Goal: Task Accomplishment & Management: Manage account settings

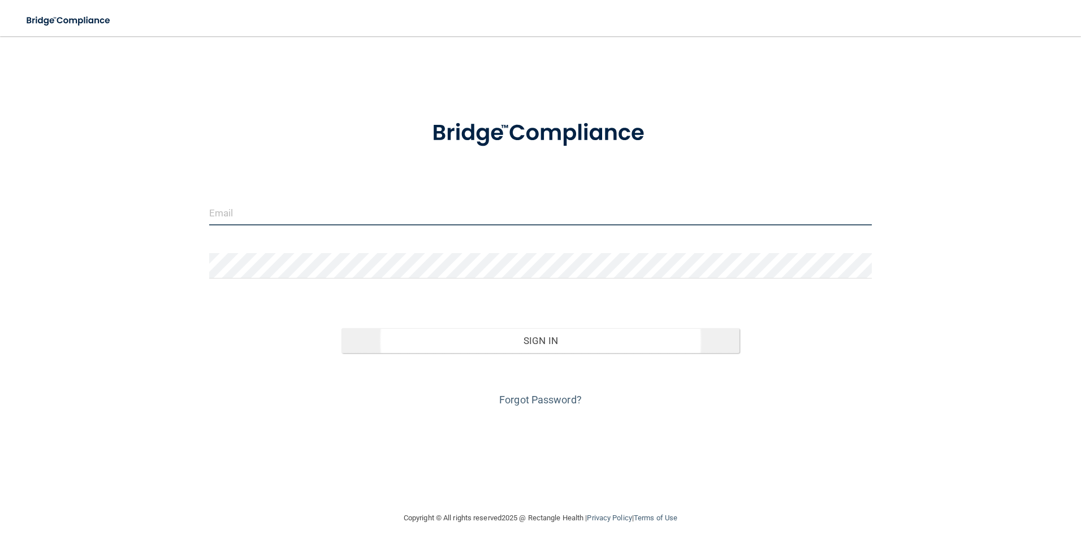
type input "[EMAIL_ADDRESS][DOMAIN_NAME]"
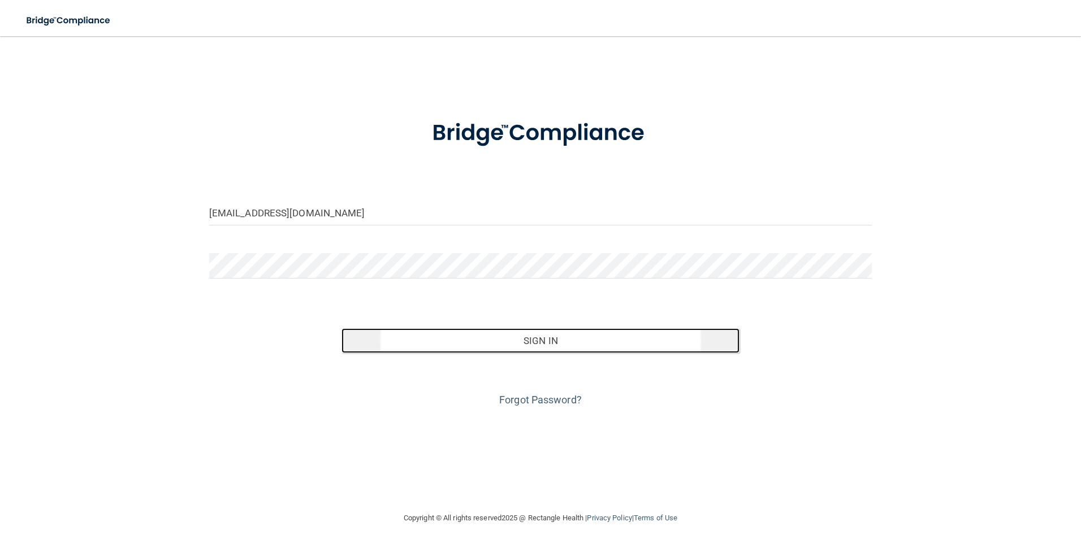
click at [554, 338] on button "Sign In" at bounding box center [540, 340] width 398 height 25
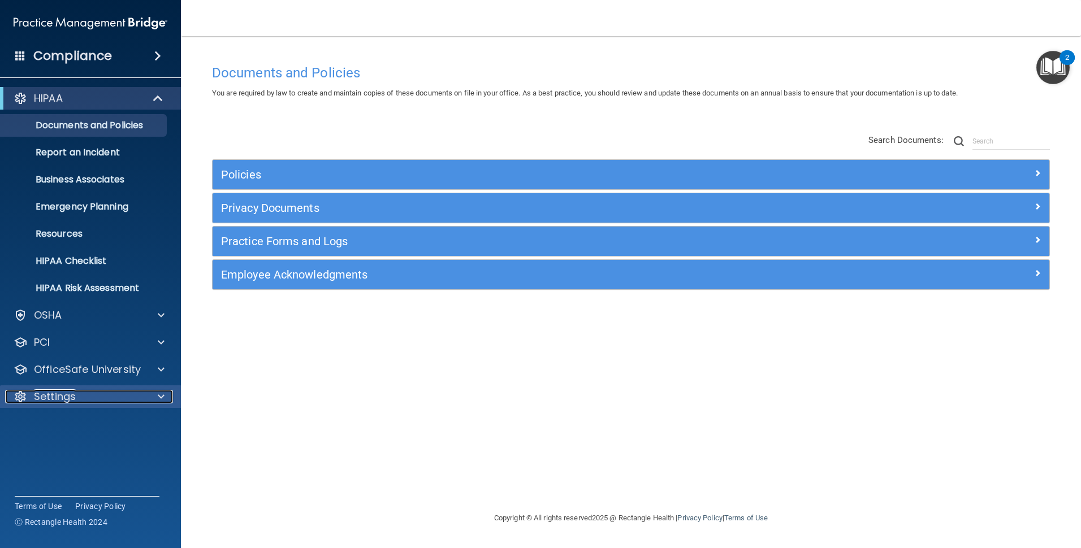
click at [125, 402] on div "Settings" at bounding box center [75, 397] width 140 height 14
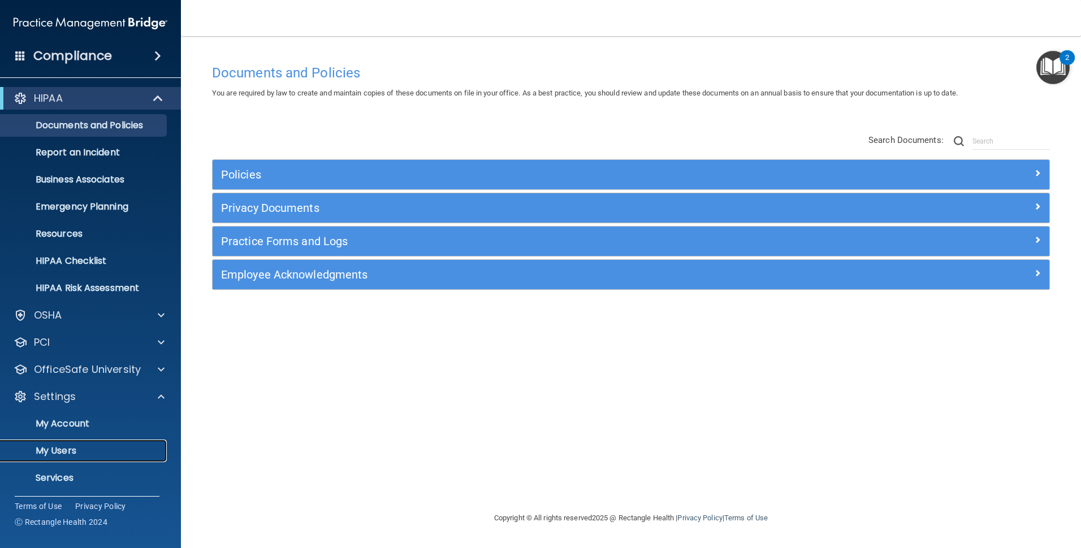
click at [85, 445] on p "My Users" at bounding box center [84, 450] width 154 height 11
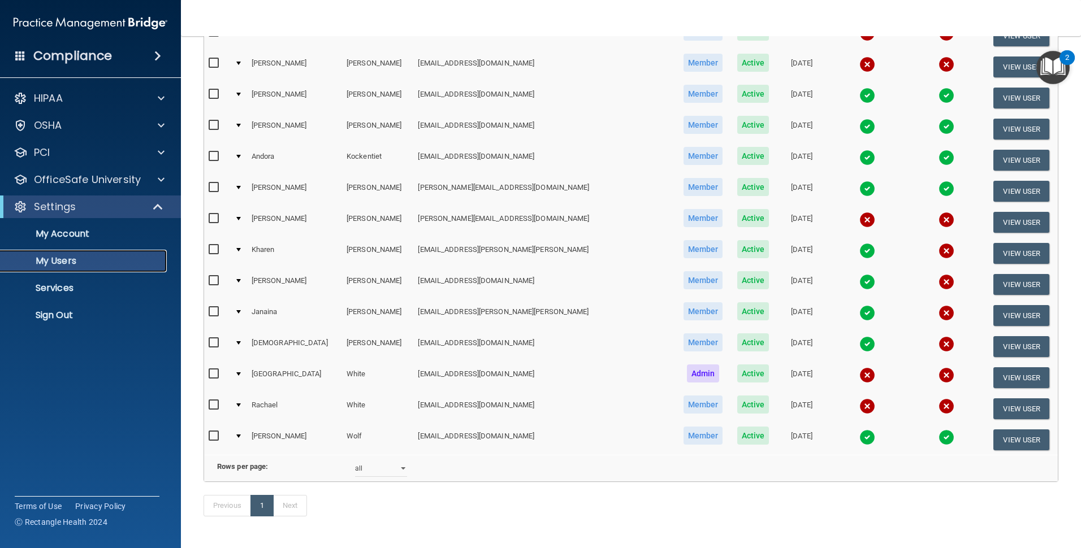
scroll to position [387, 0]
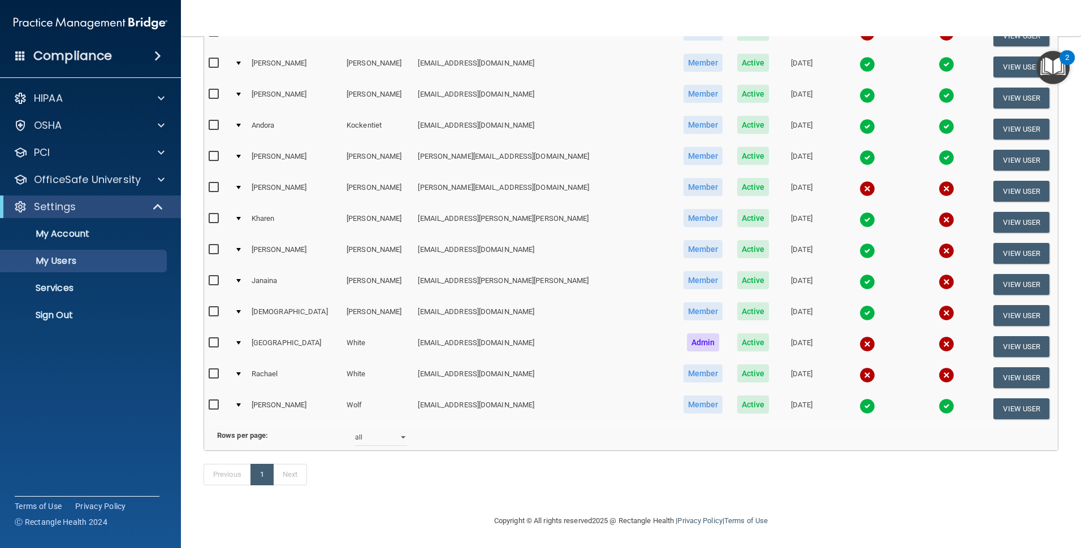
click at [213, 214] on input "checkbox" at bounding box center [215, 218] width 13 height 9
checkbox input "true"
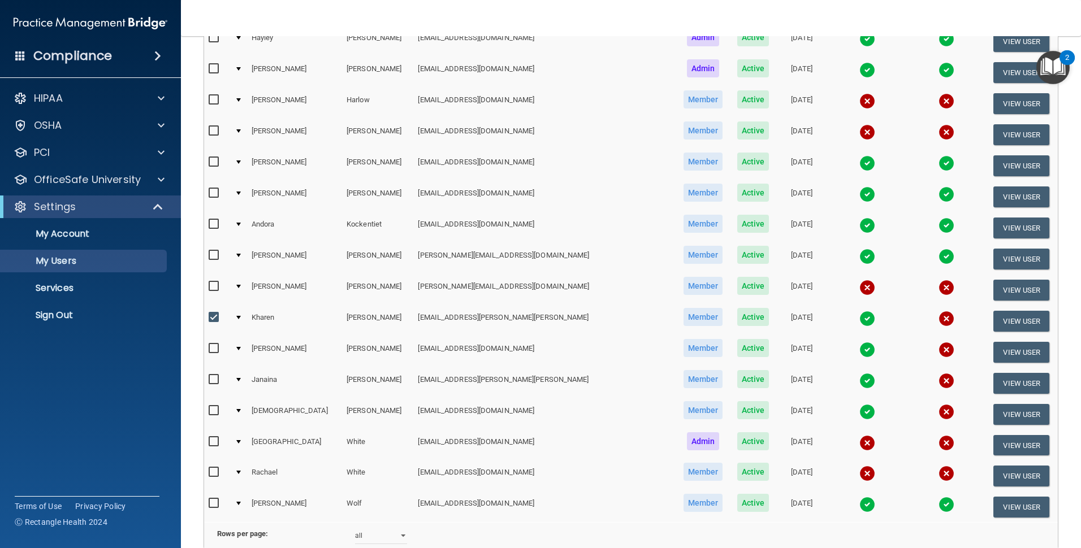
scroll to position [283, 0]
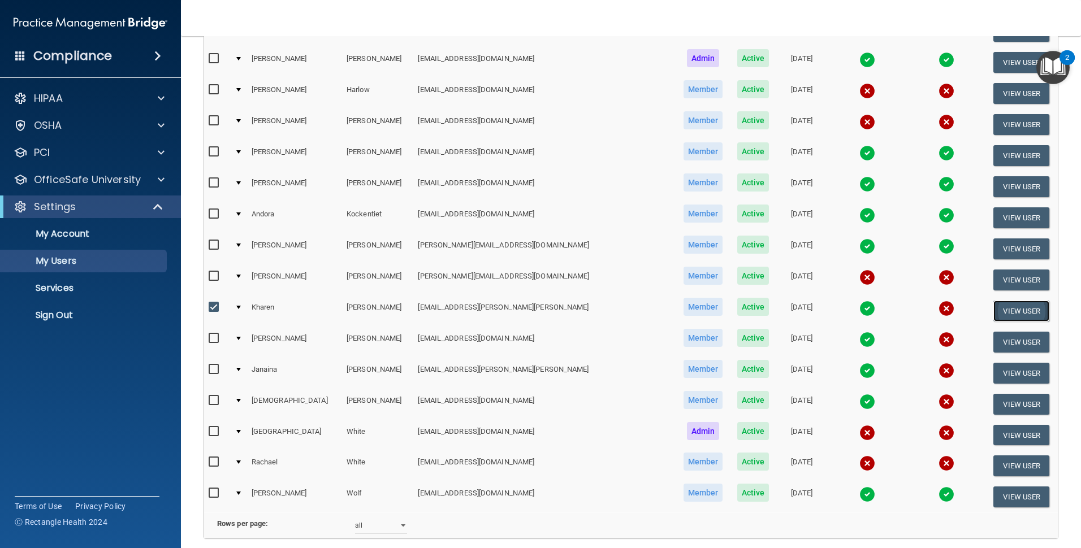
click at [1007, 305] on button "View User" at bounding box center [1021, 311] width 56 height 21
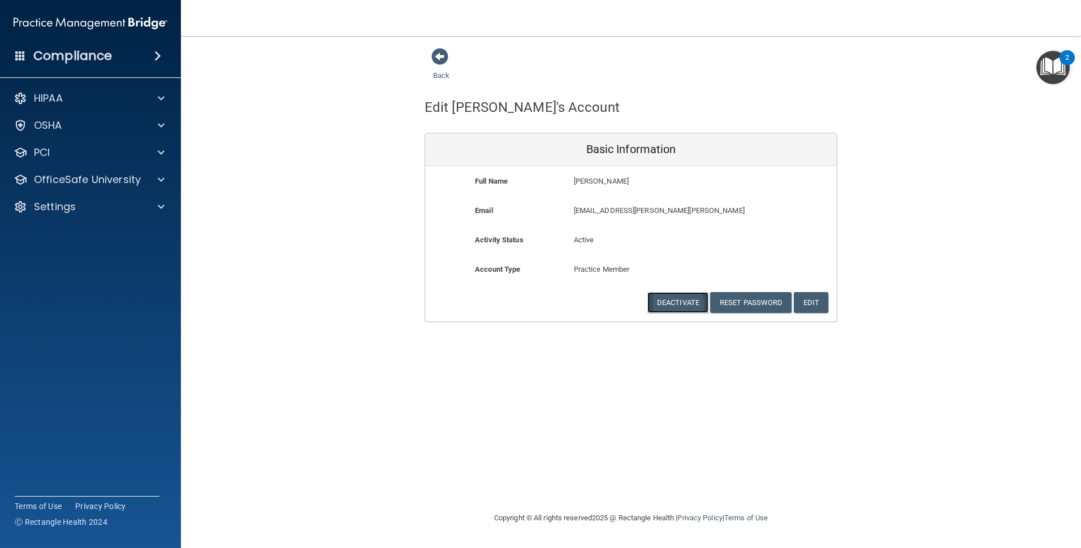
click at [701, 302] on button "Deactivate" at bounding box center [677, 302] width 61 height 21
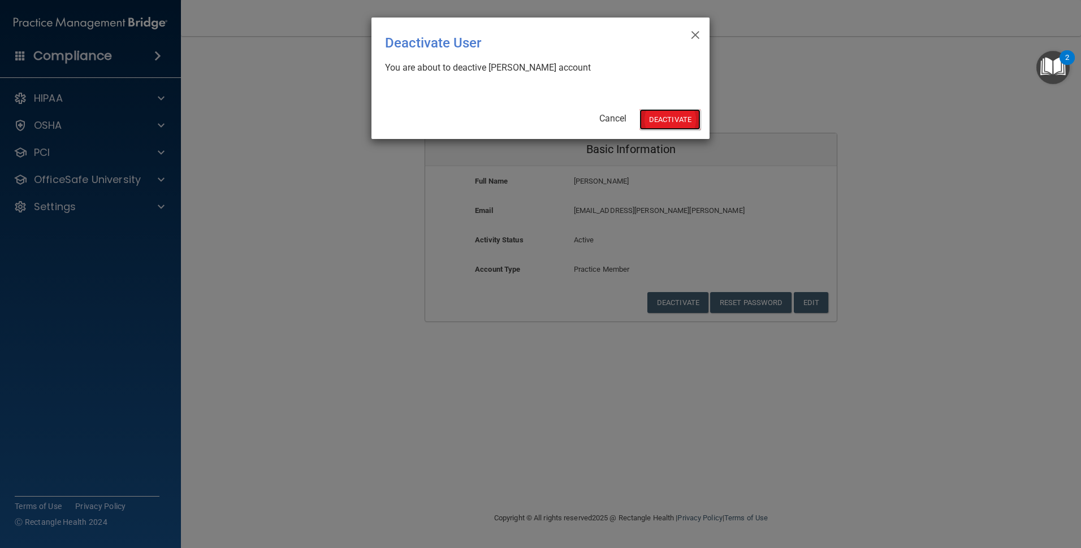
click at [669, 119] on button "Deactivate" at bounding box center [669, 119] width 61 height 21
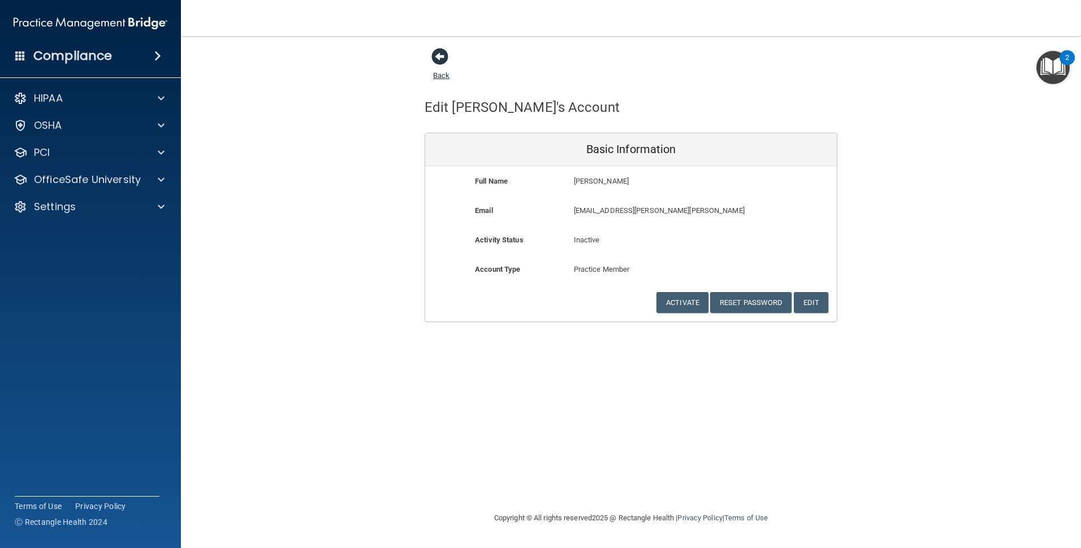
click at [439, 59] on span at bounding box center [439, 56] width 17 height 17
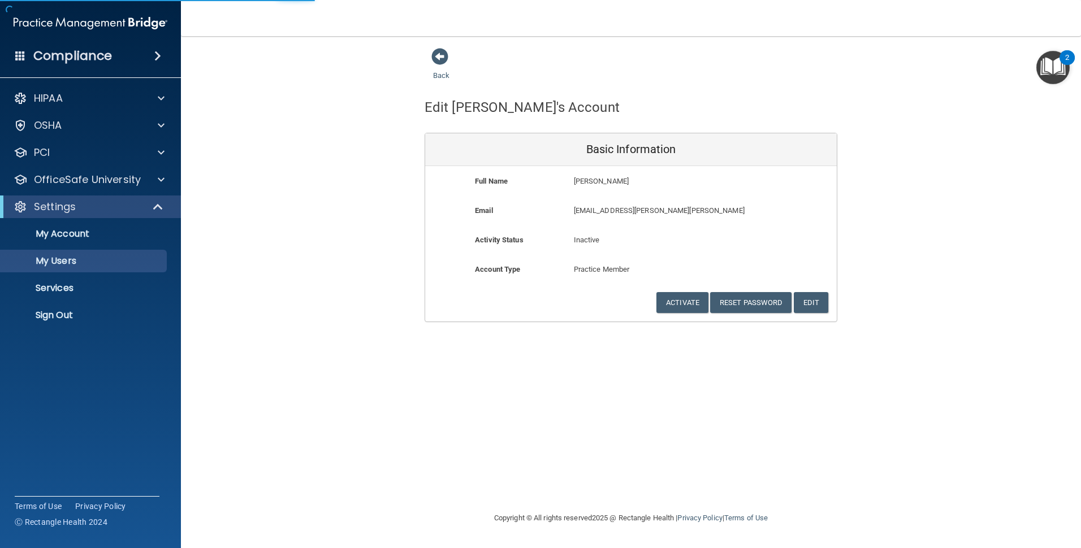
select select "20"
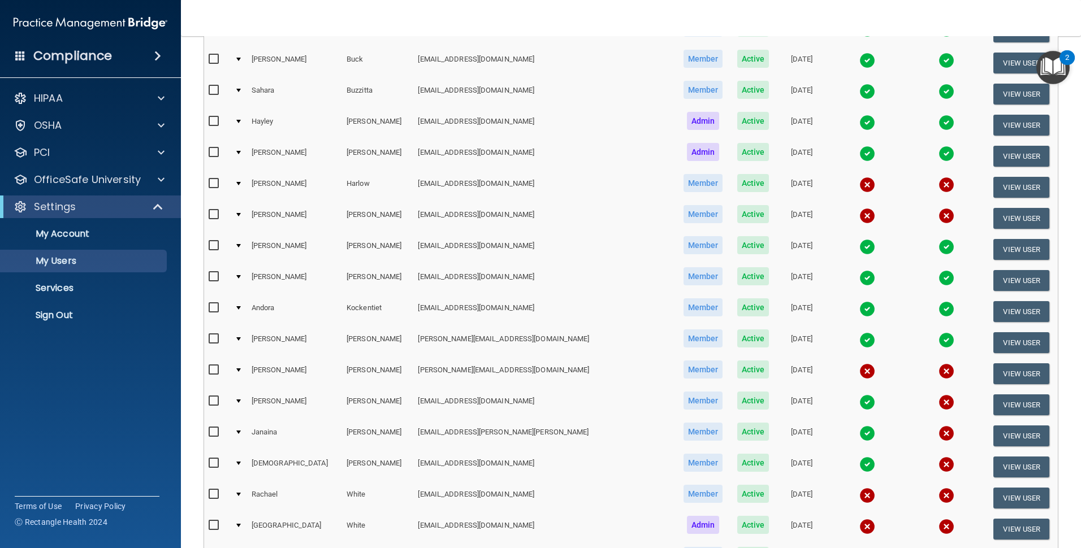
scroll to position [226, 0]
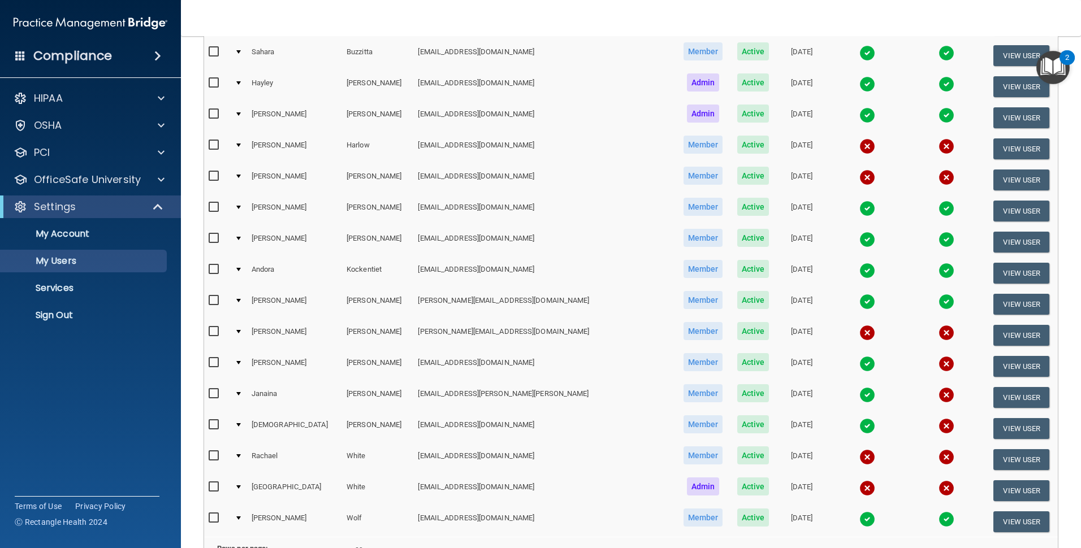
click at [211, 391] on input "checkbox" at bounding box center [215, 393] width 13 height 9
checkbox input "true"
click at [1005, 395] on button "View User" at bounding box center [1021, 397] width 56 height 21
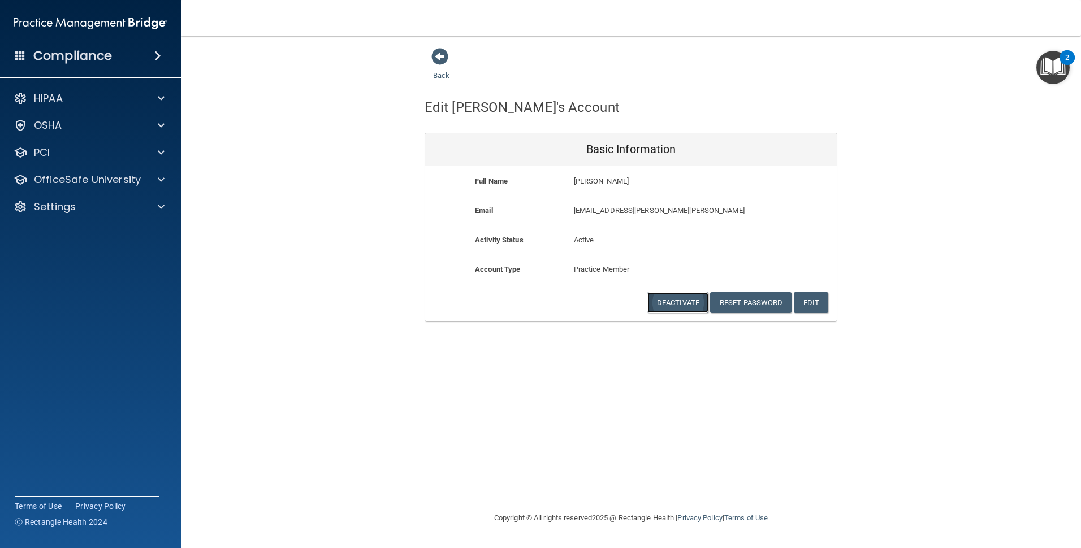
click at [685, 304] on button "Deactivate" at bounding box center [677, 302] width 61 height 21
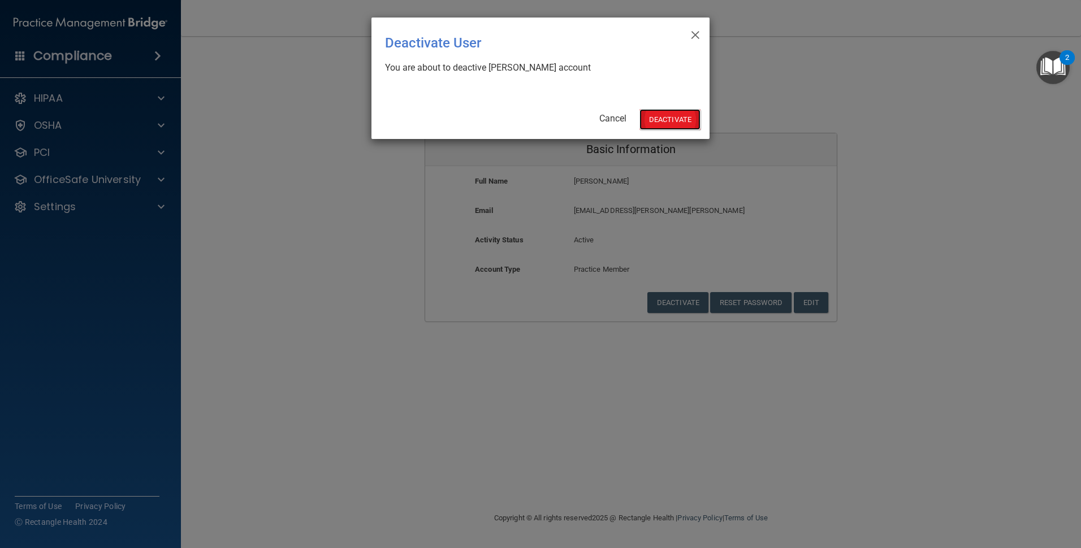
click at [670, 118] on button "Deactivate" at bounding box center [669, 119] width 61 height 21
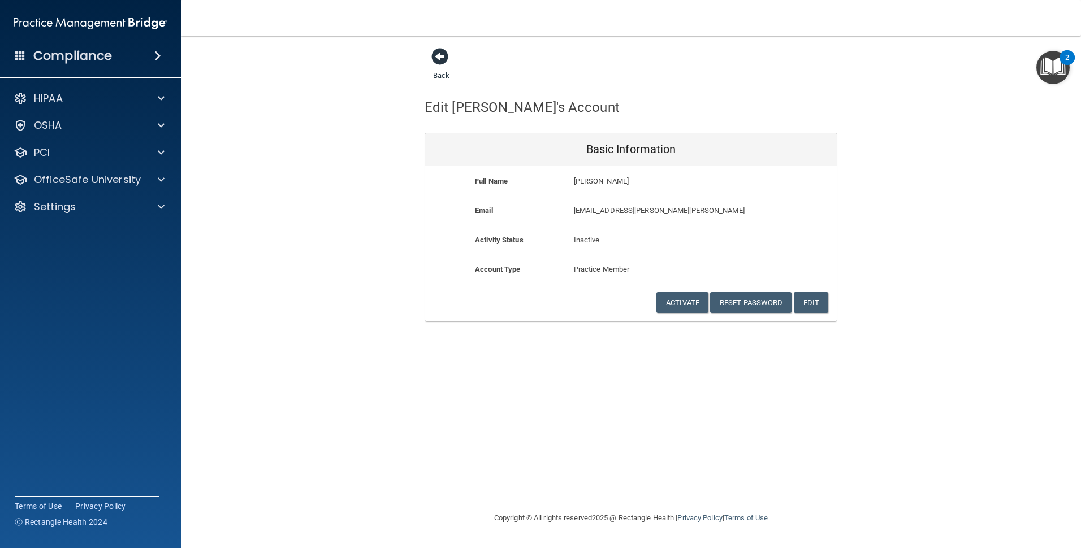
click at [438, 54] on span at bounding box center [439, 56] width 17 height 17
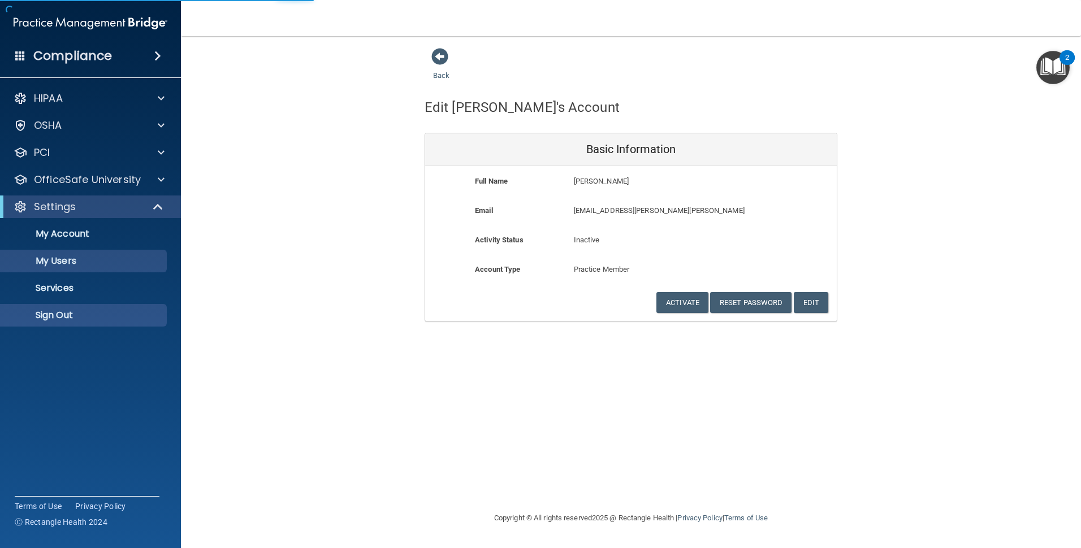
select select "20"
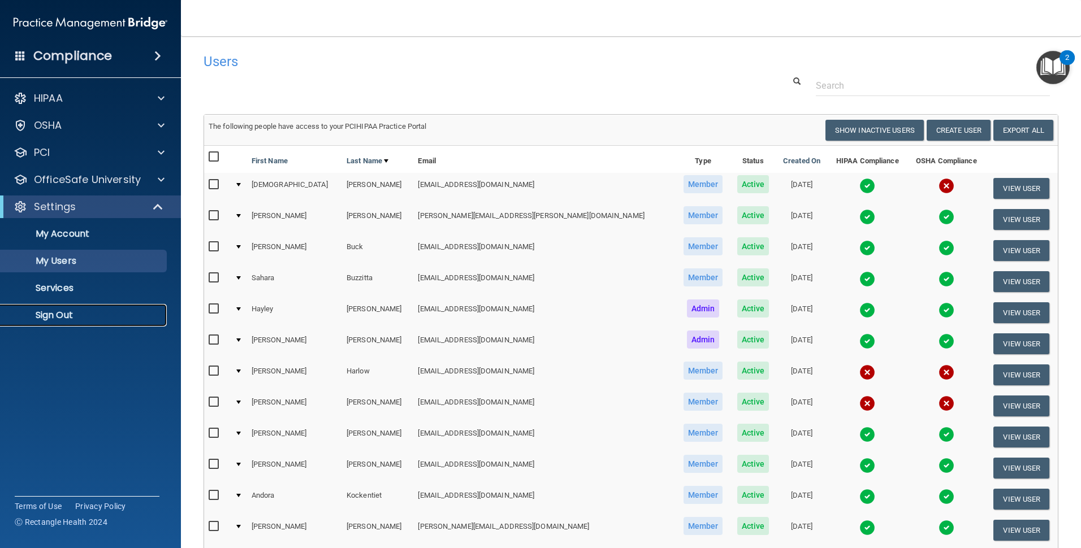
click at [76, 317] on p "Sign Out" at bounding box center [84, 315] width 154 height 11
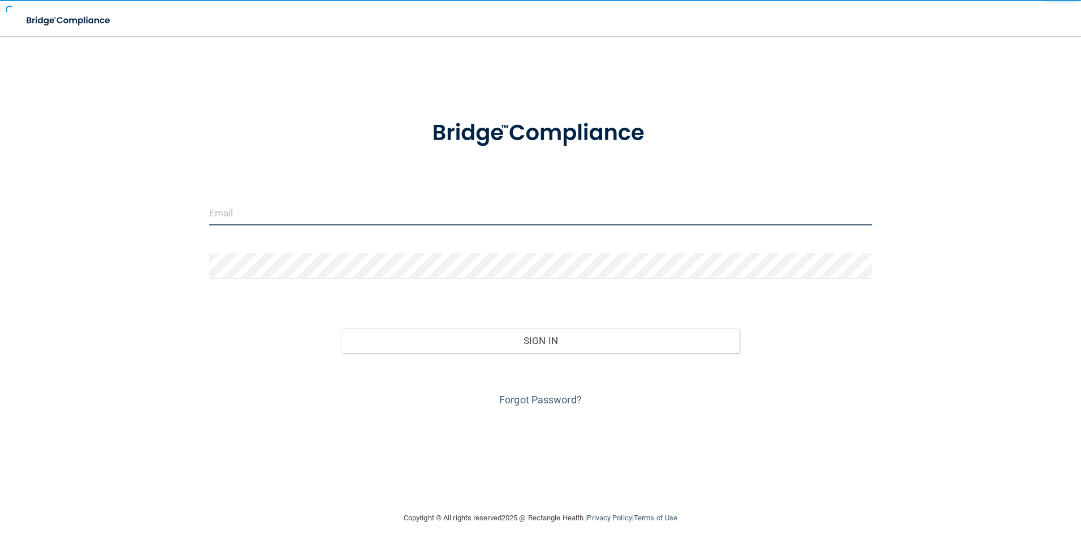
type input "[EMAIL_ADDRESS][DOMAIN_NAME]"
